Goal: Task Accomplishment & Management: Use online tool/utility

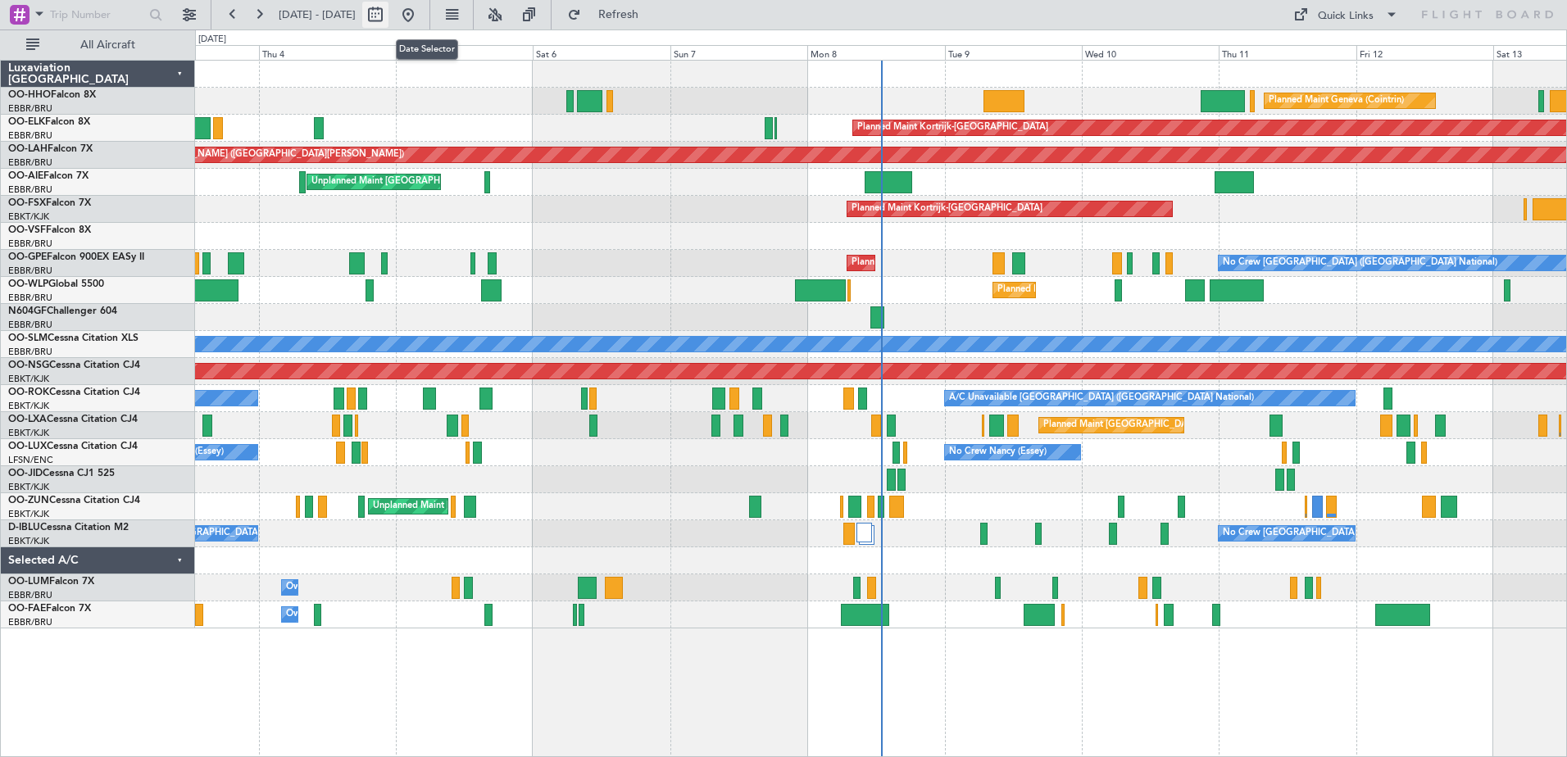
click at [389, 14] on button at bounding box center [375, 15] width 26 height 26
select select "9"
select select "2025"
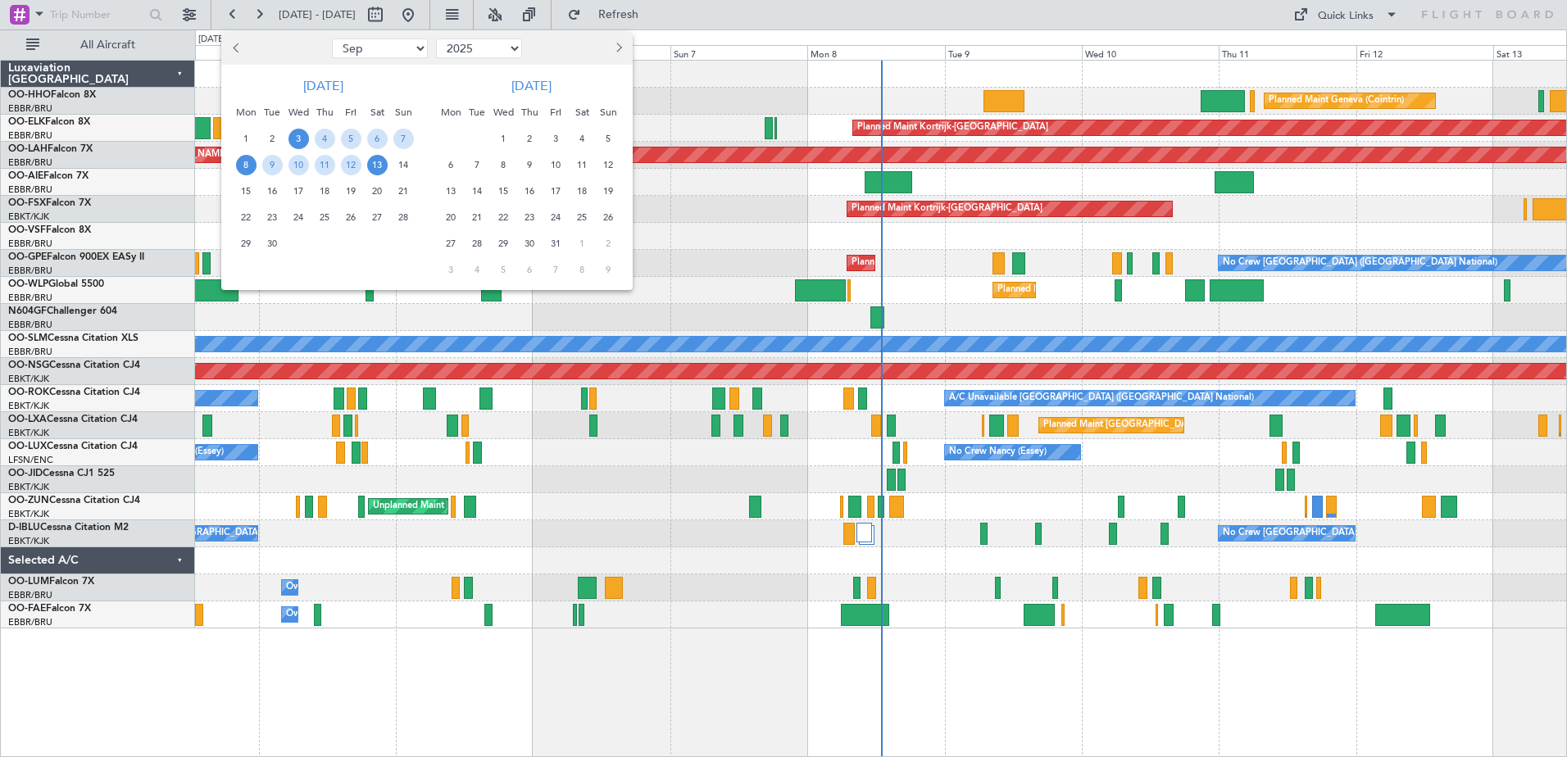
click at [241, 167] on span "8" at bounding box center [246, 165] width 20 height 20
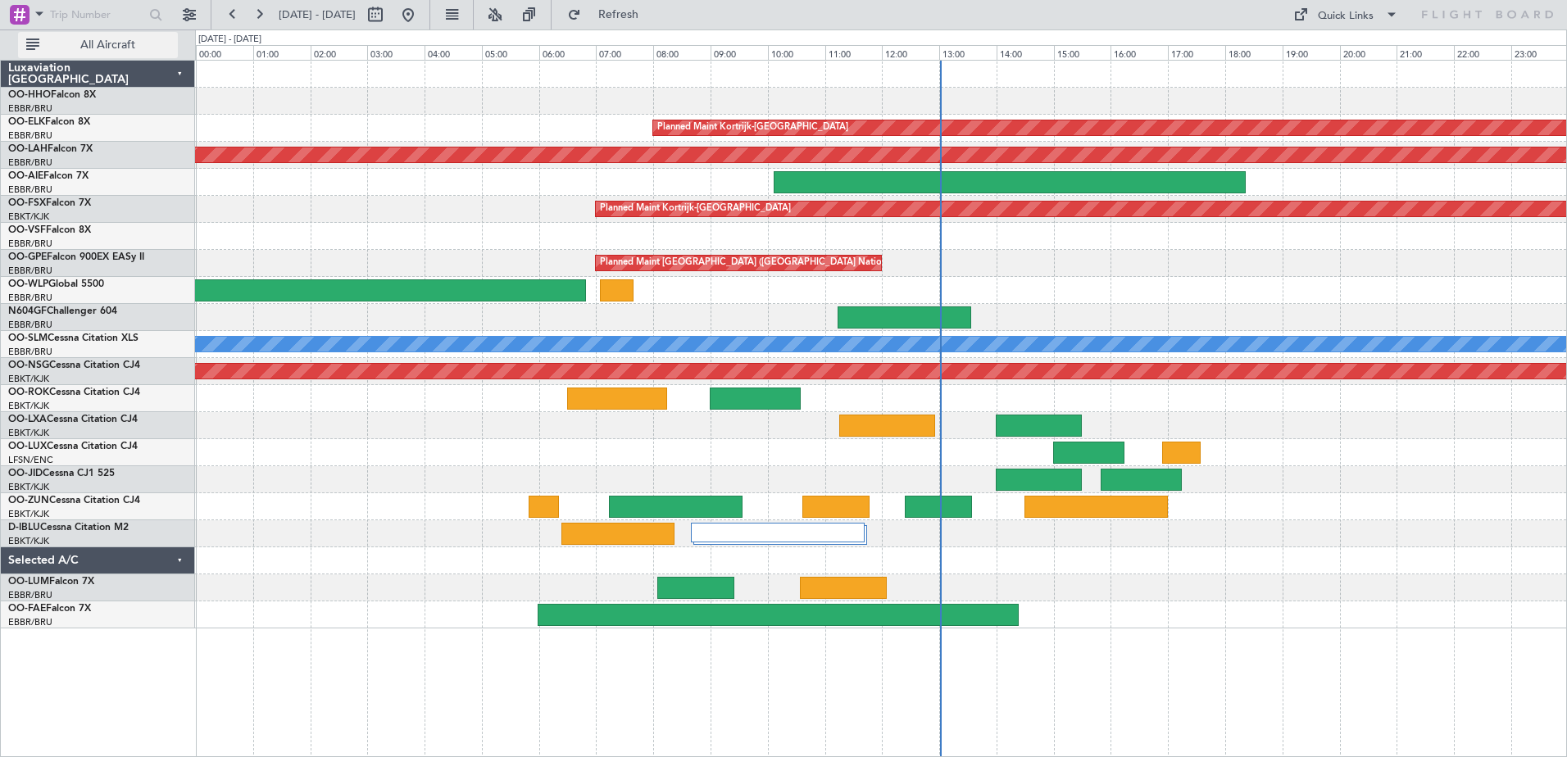
drag, startPoint x: 241, startPoint y: 167, endPoint x: 120, endPoint y: 47, distance: 171.0
click at [120, 47] on span "All Aircraft" at bounding box center [108, 44] width 130 height 11
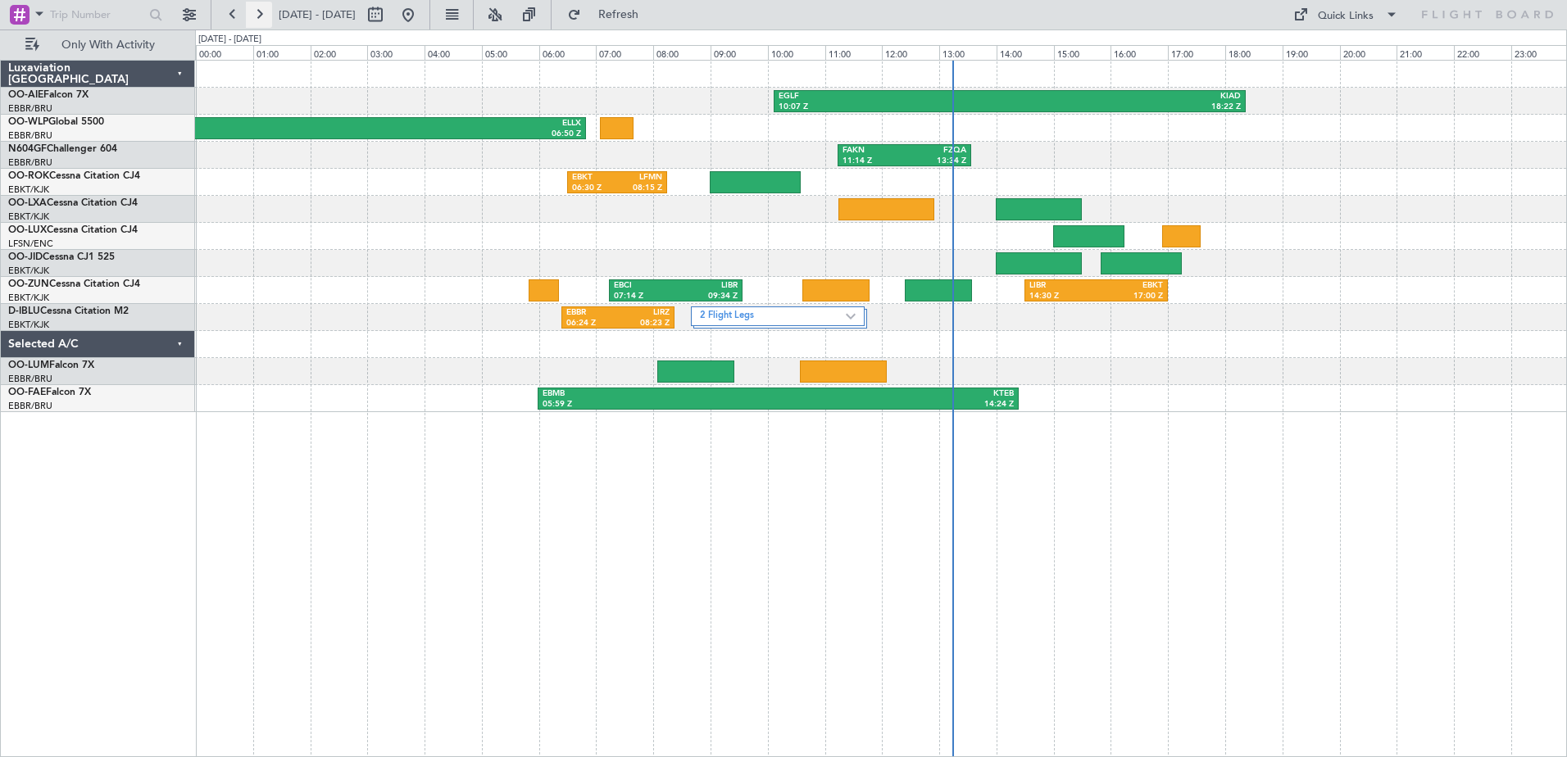
click at [264, 17] on button at bounding box center [259, 15] width 26 height 26
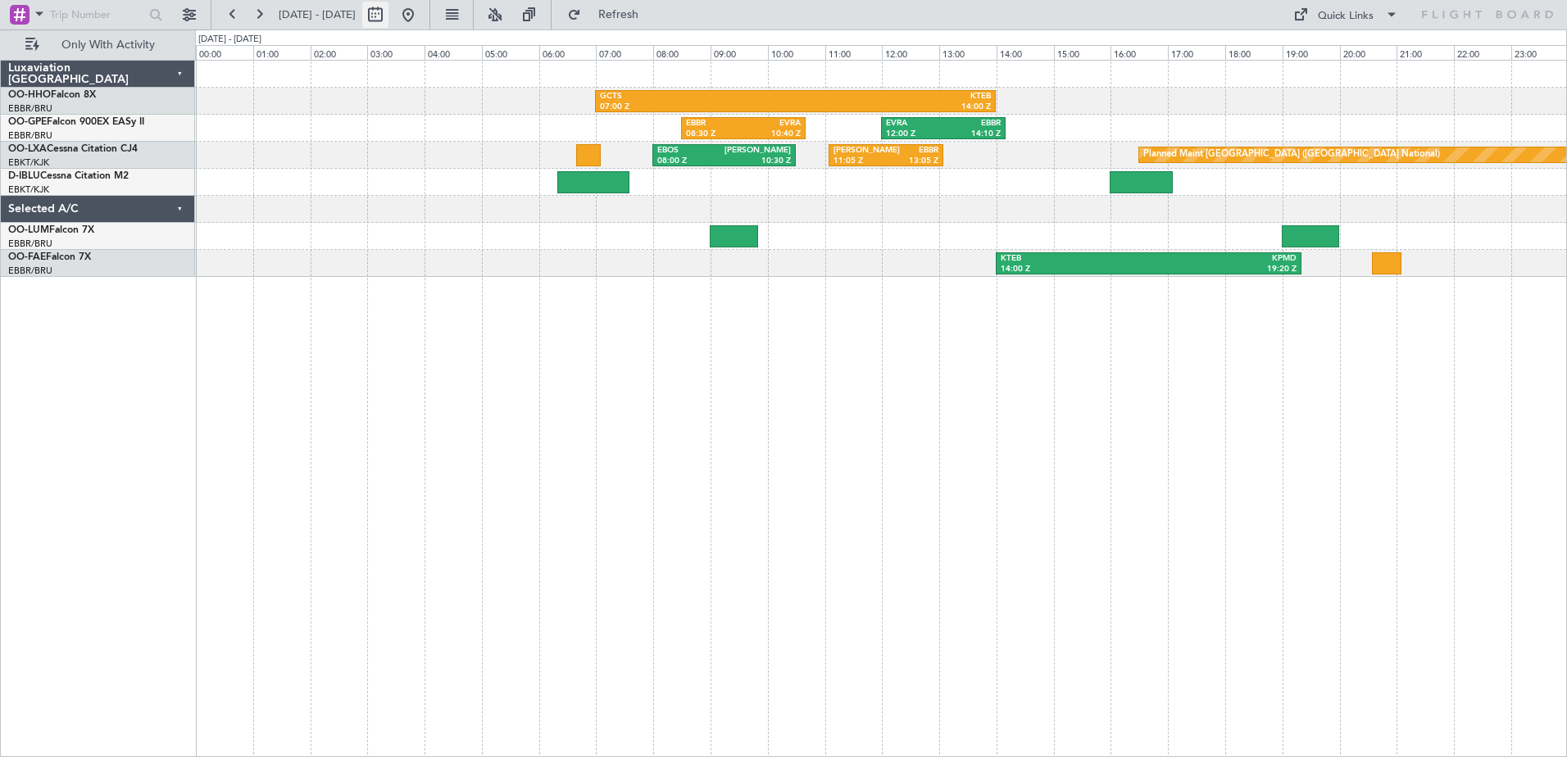
click at [389, 9] on button at bounding box center [375, 15] width 26 height 26
select select "9"
select select "2025"
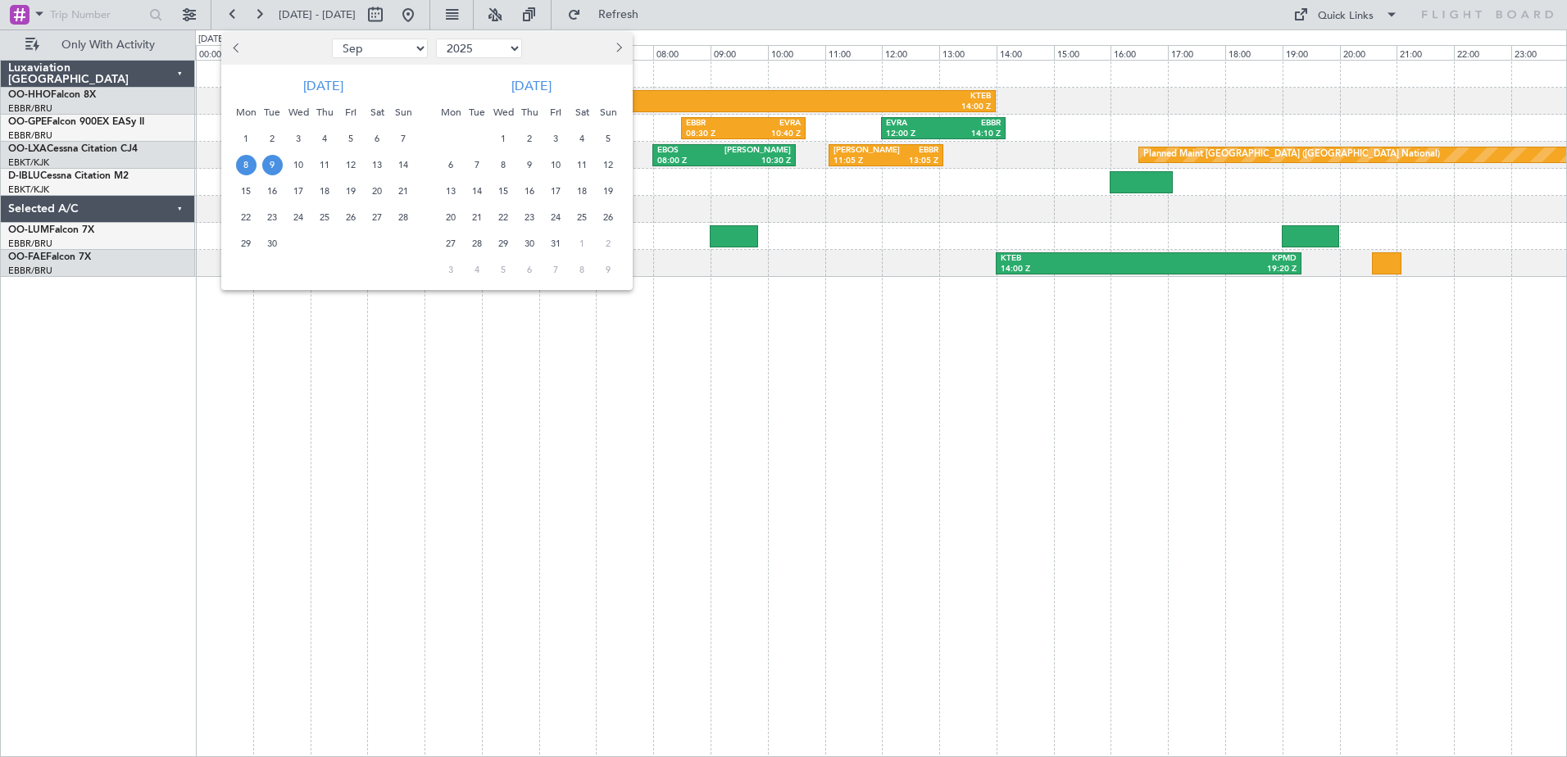
click at [248, 167] on span "8" at bounding box center [246, 165] width 20 height 20
click at [400, 169] on span "14" at bounding box center [403, 165] width 20 height 20
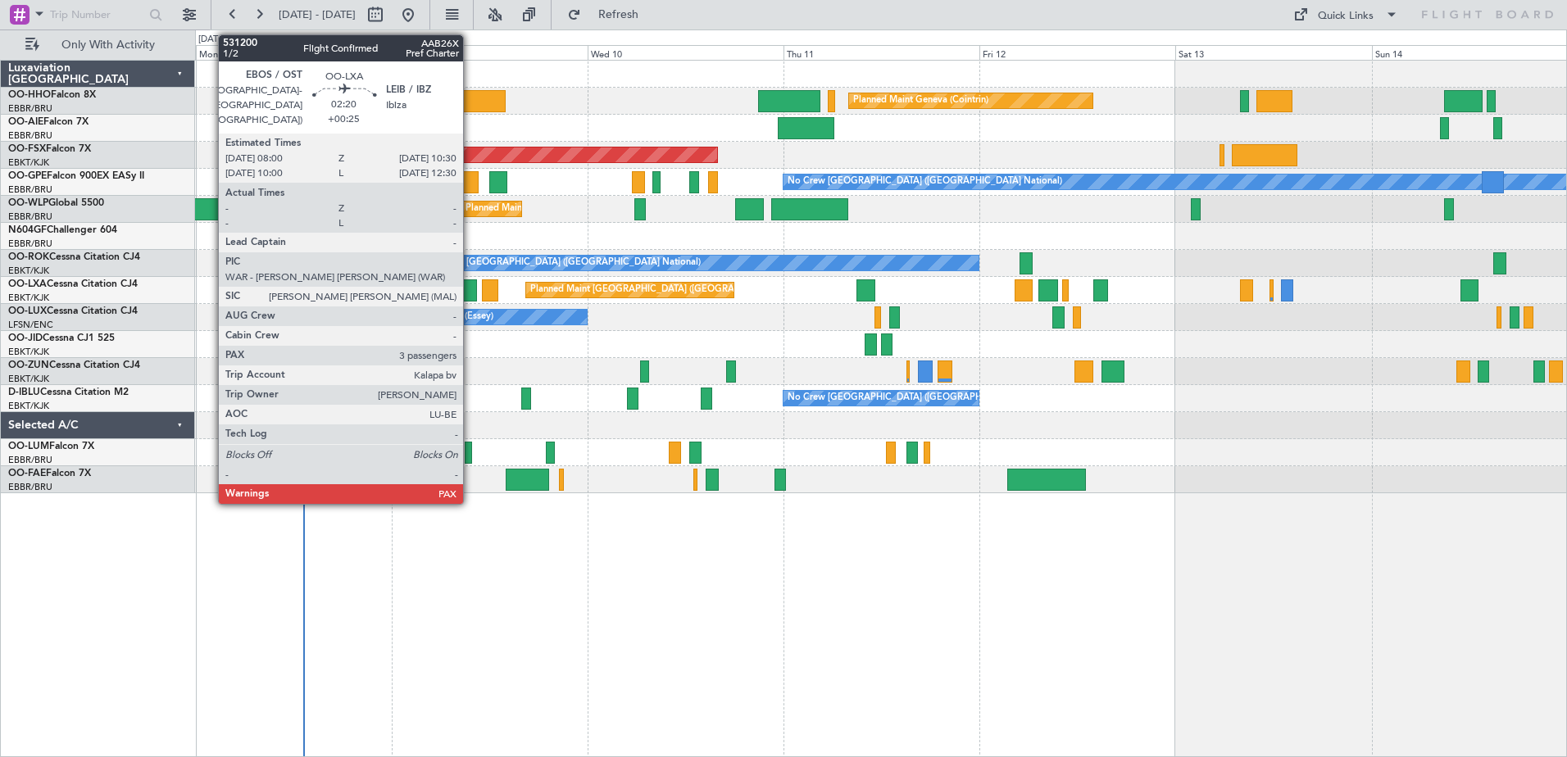
click at [471, 285] on div at bounding box center [467, 291] width 20 height 22
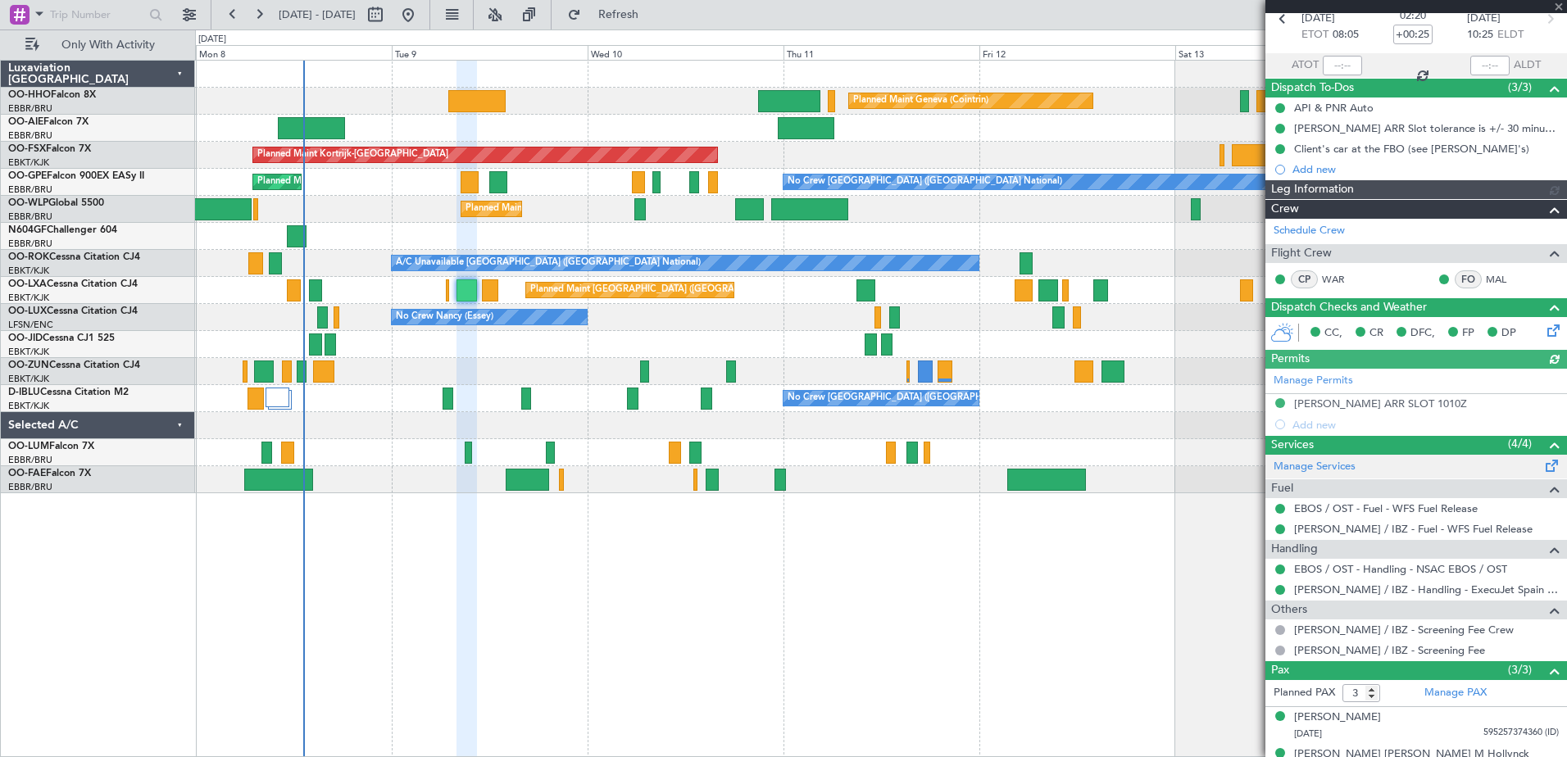
scroll to position [142, 0]
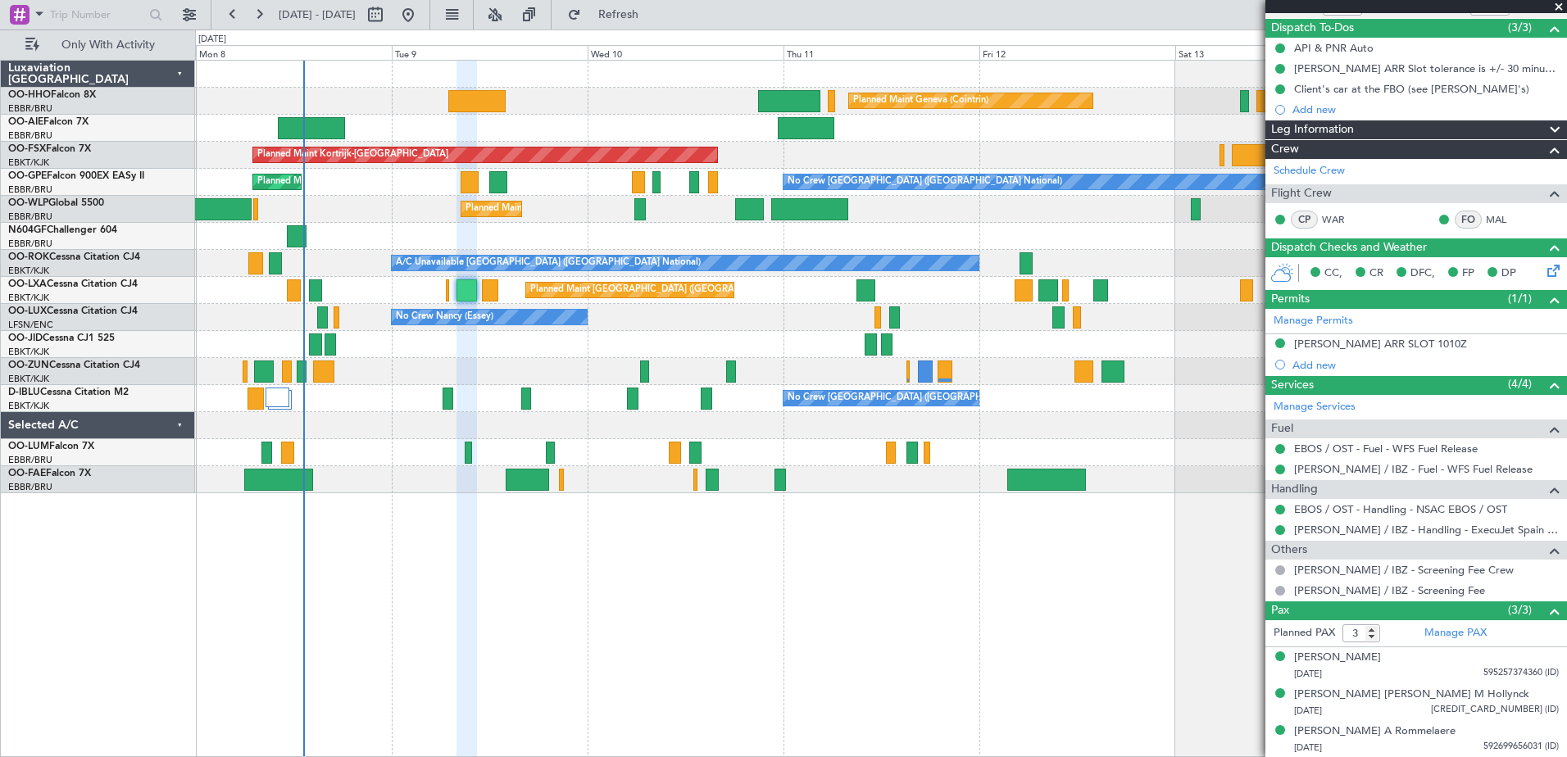
click at [1559, 7] on span at bounding box center [1559, 7] width 16 height 15
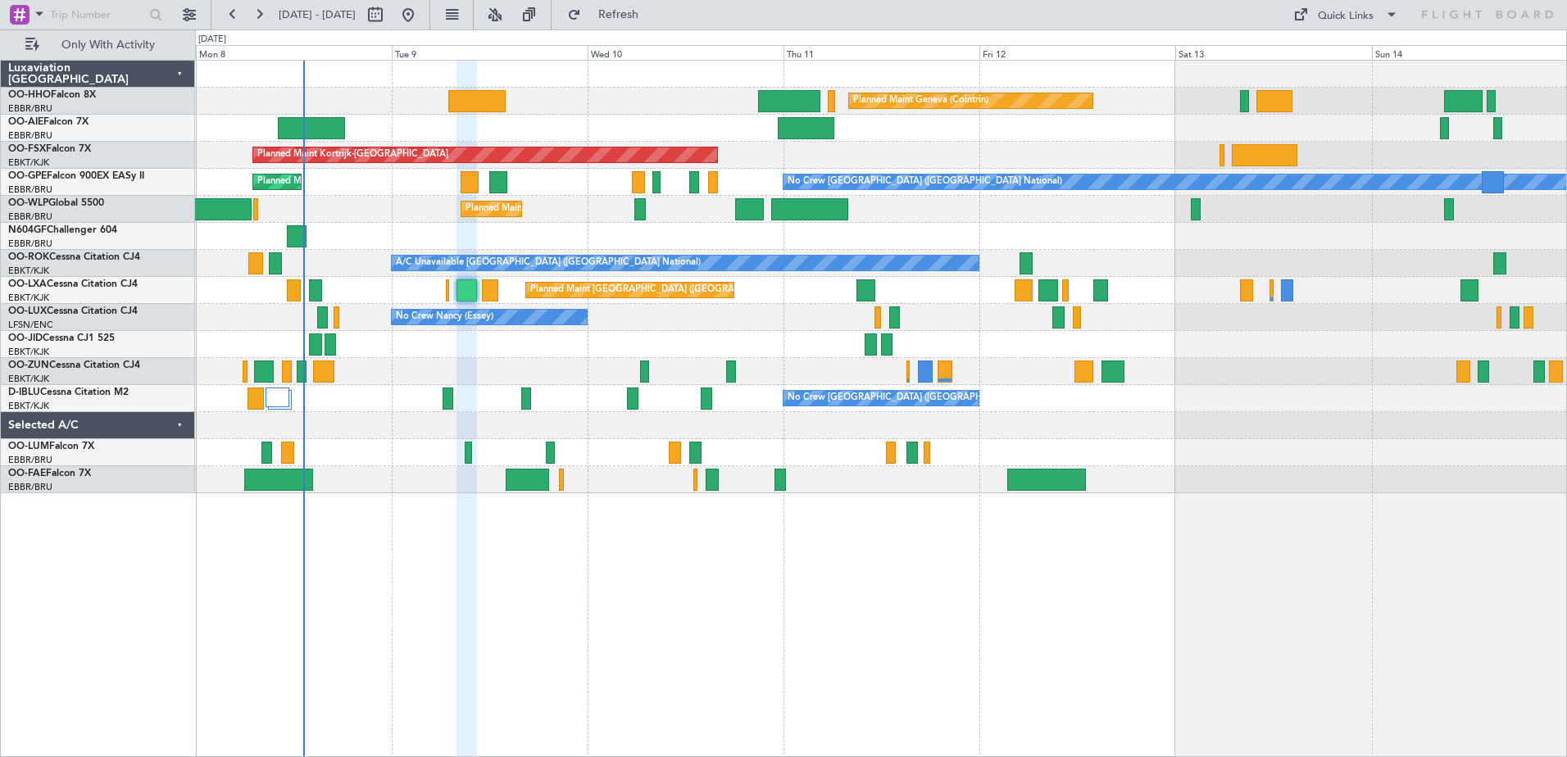
type input "0"
